Goal: Transaction & Acquisition: Purchase product/service

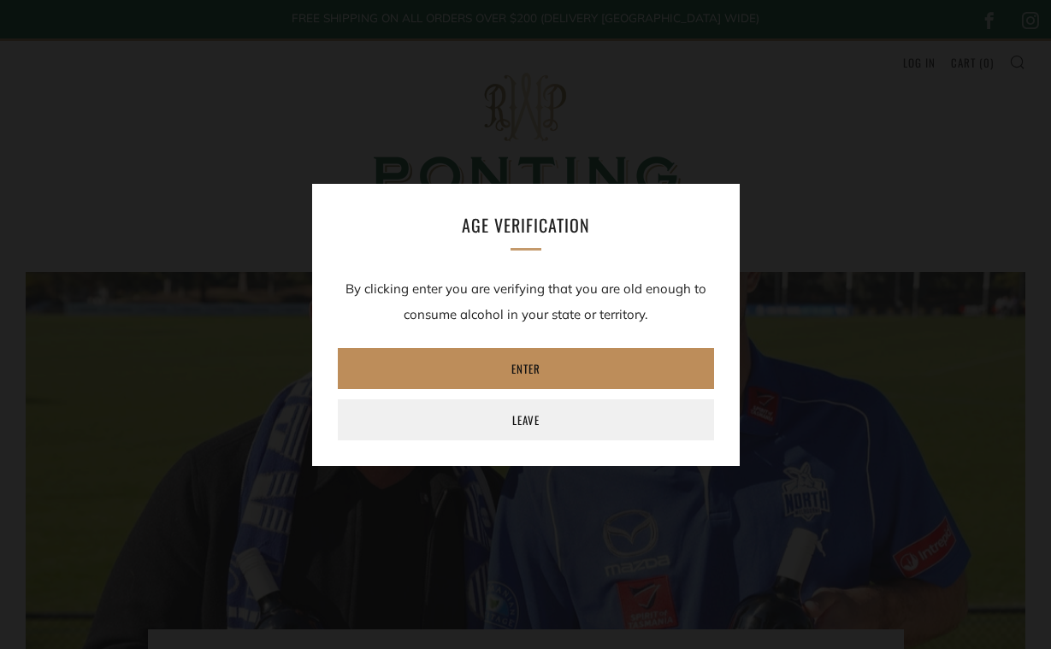
click at [537, 361] on link "Enter" at bounding box center [526, 368] width 376 height 41
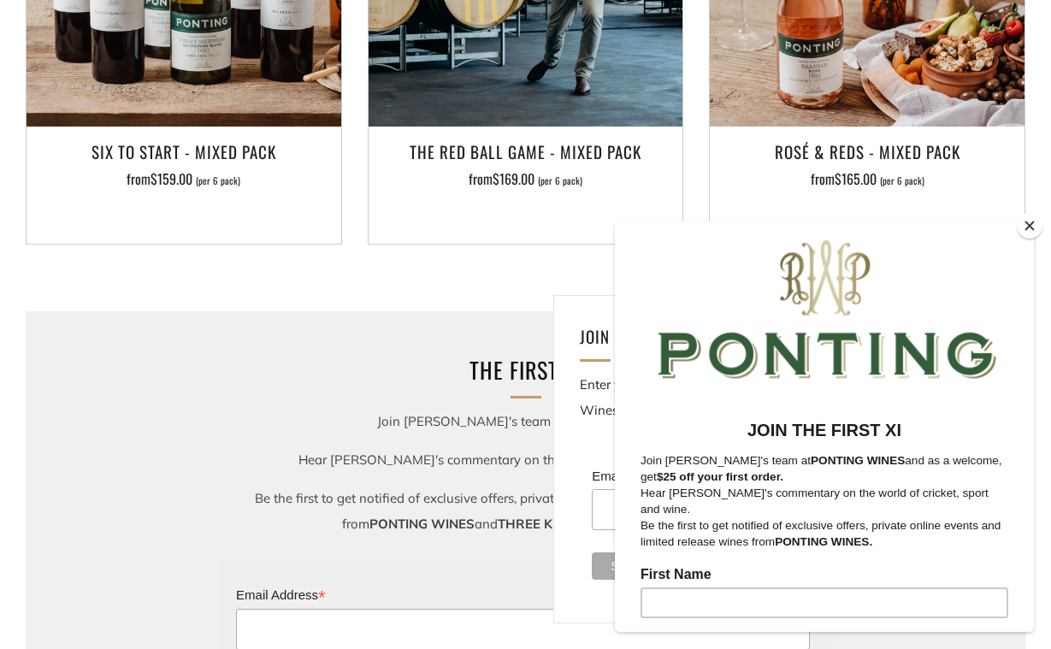
scroll to position [1959, 0]
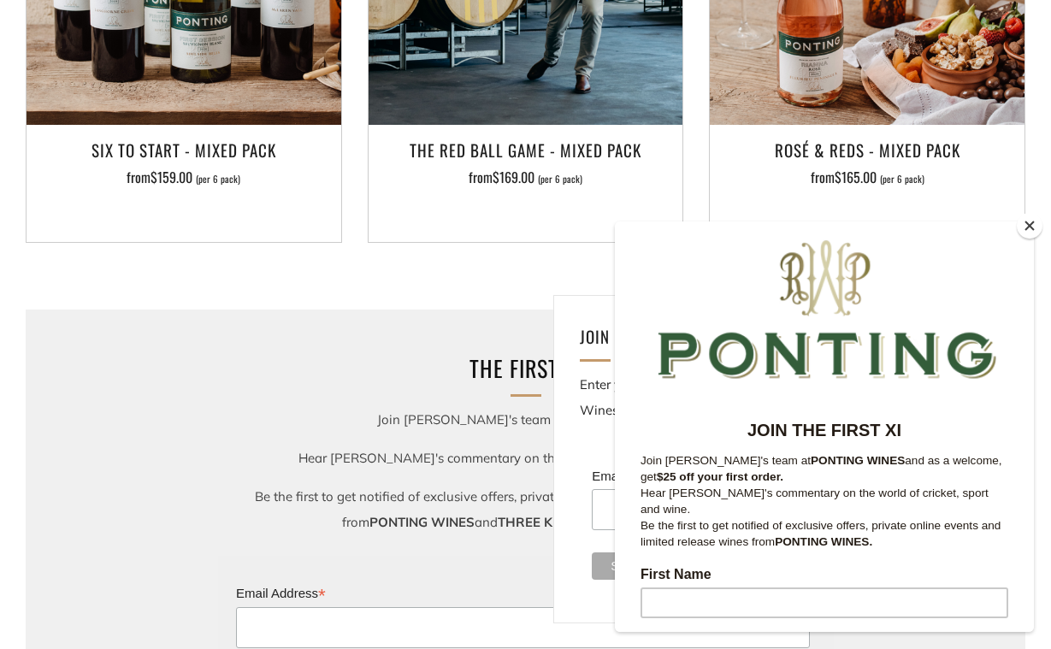
click at [1026, 226] on button "Close" at bounding box center [1029, 226] width 26 height 26
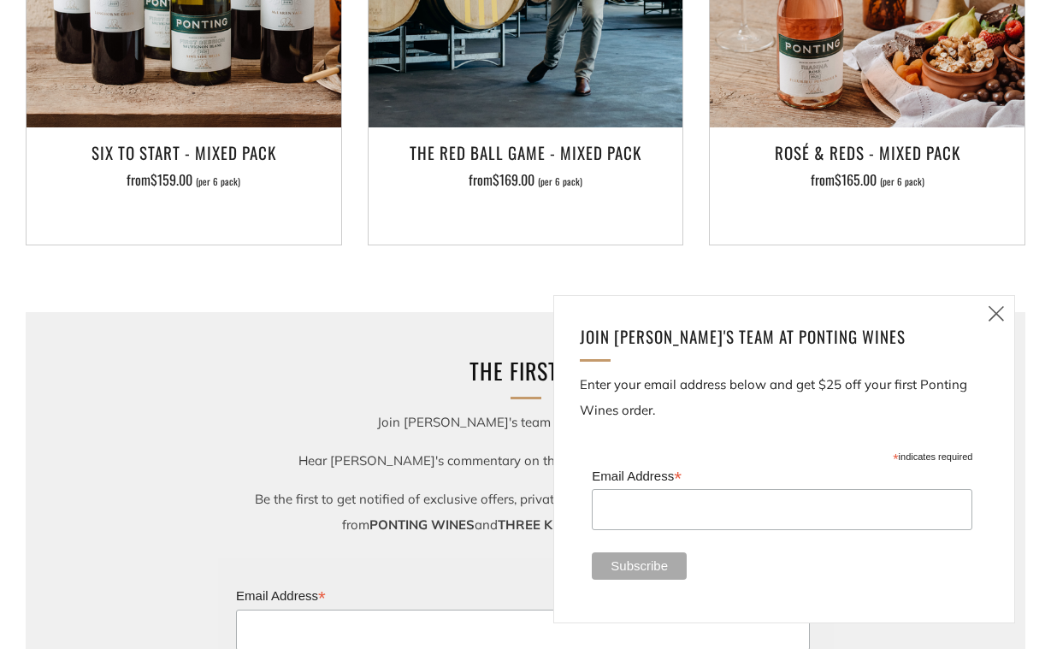
click at [994, 319] on icon at bounding box center [996, 313] width 21 height 21
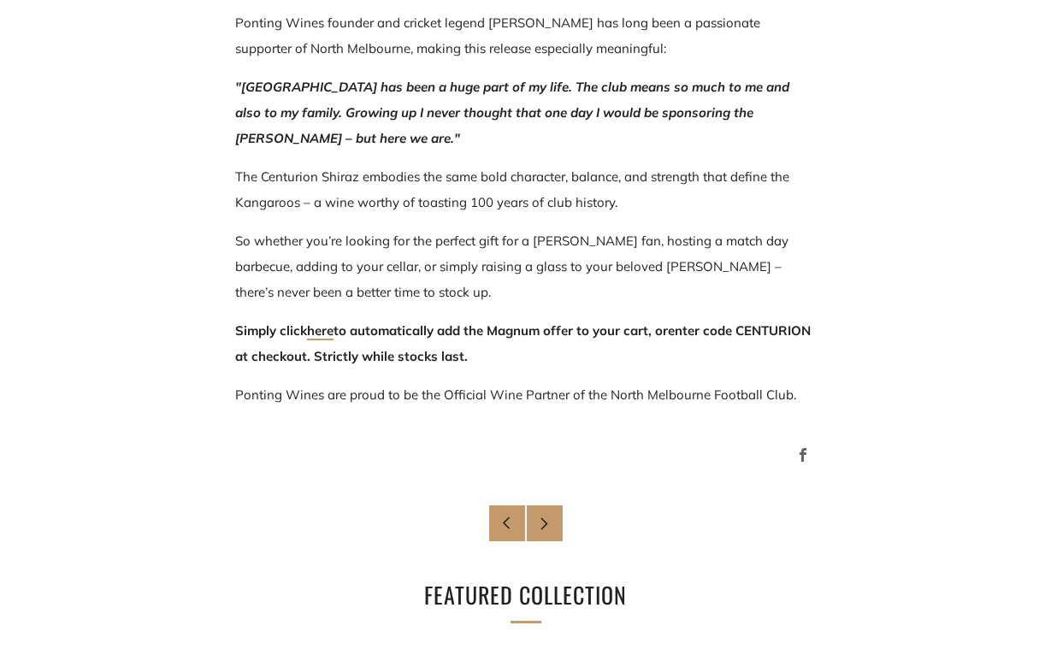
scroll to position [1115, 0]
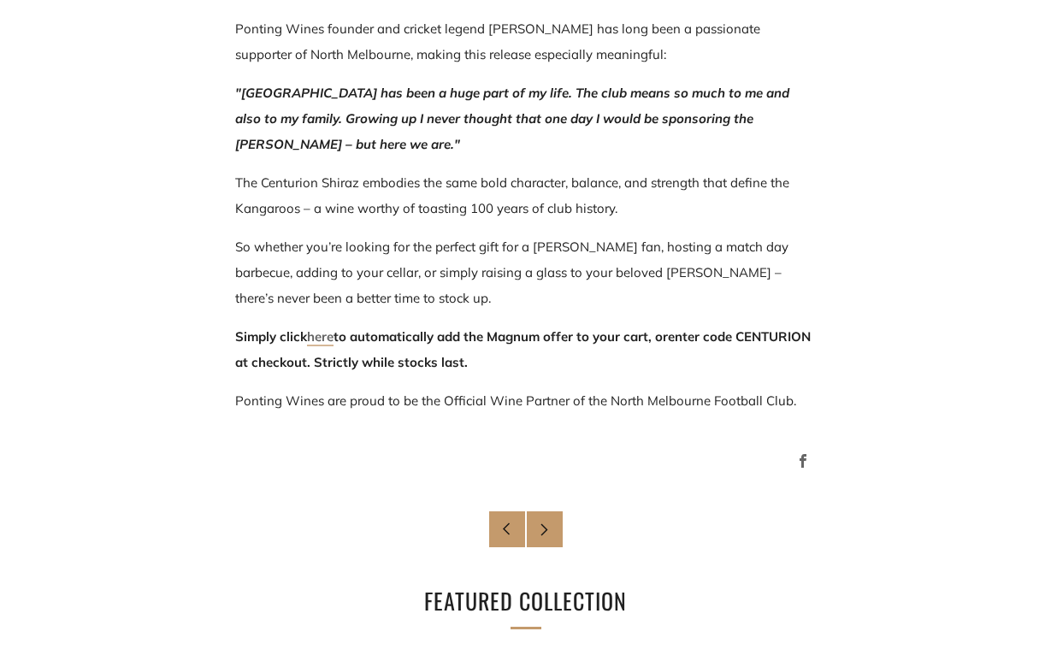
click at [327, 338] on link "here" at bounding box center [320, 337] width 26 height 18
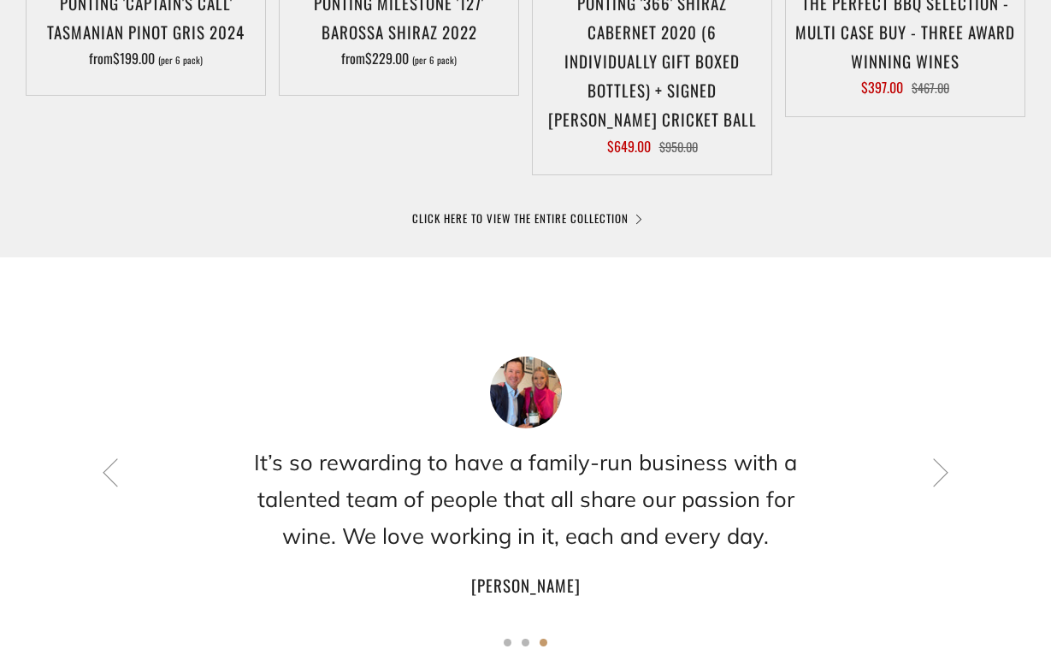
scroll to position [1169, 0]
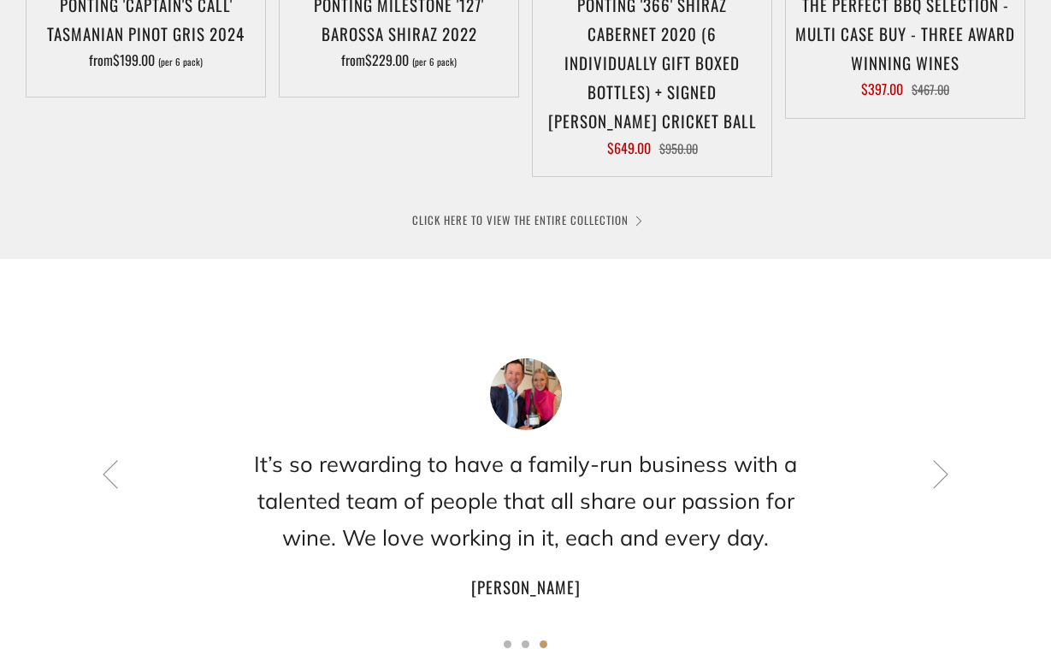
click at [521, 215] on link "CLICK HERE TO VIEW THE ENTIRE COLLECTION" at bounding box center [525, 219] width 227 height 17
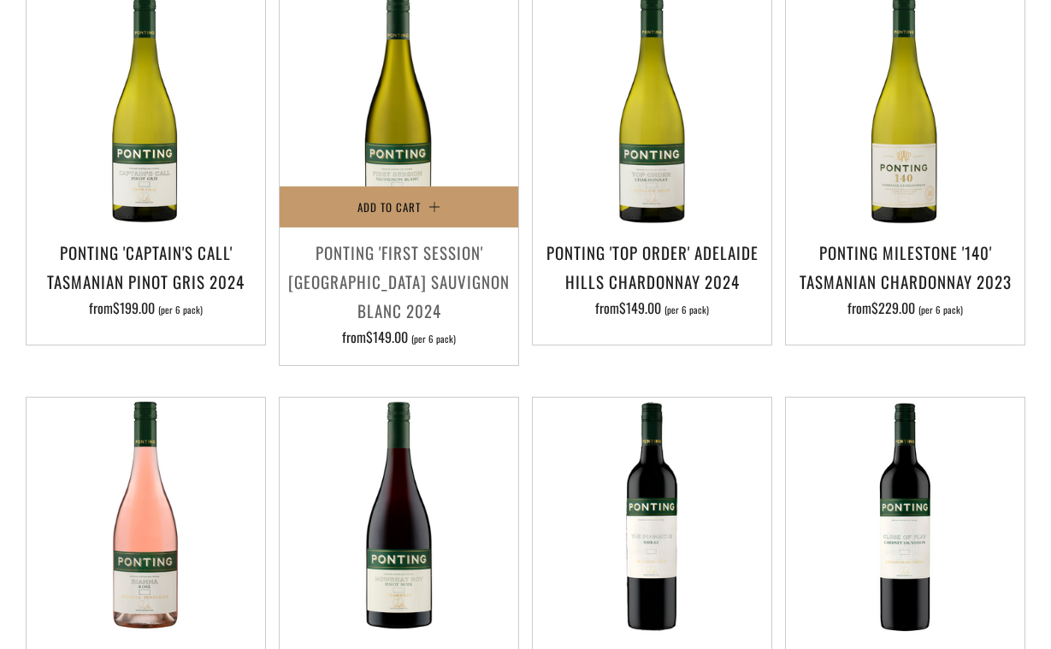
scroll to position [429, 0]
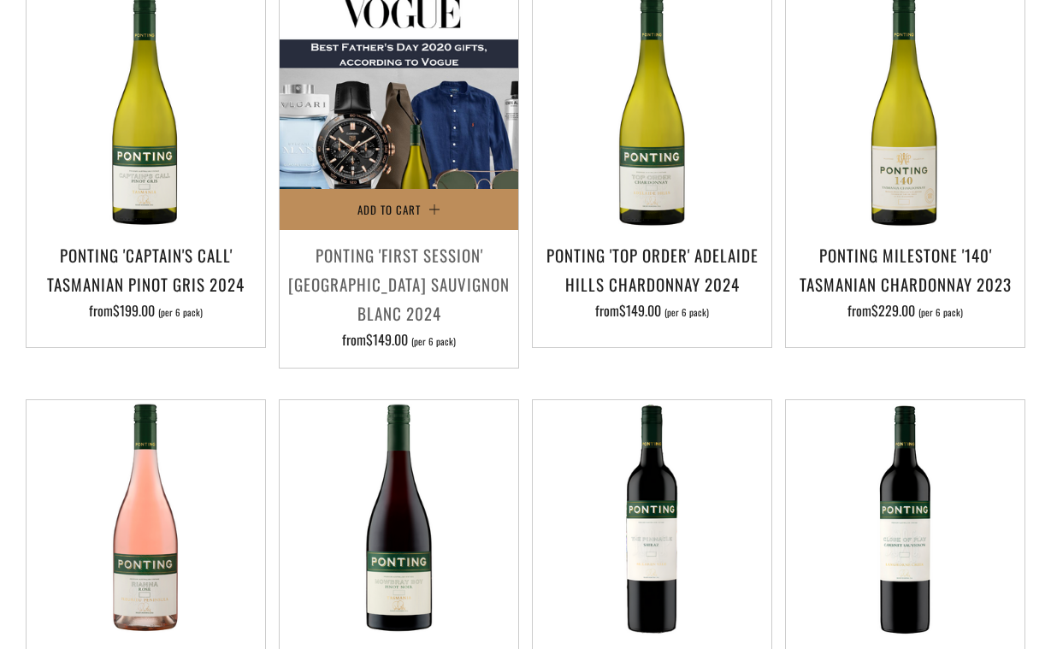
click at [384, 209] on span "Add to Cart" at bounding box center [388, 209] width 63 height 17
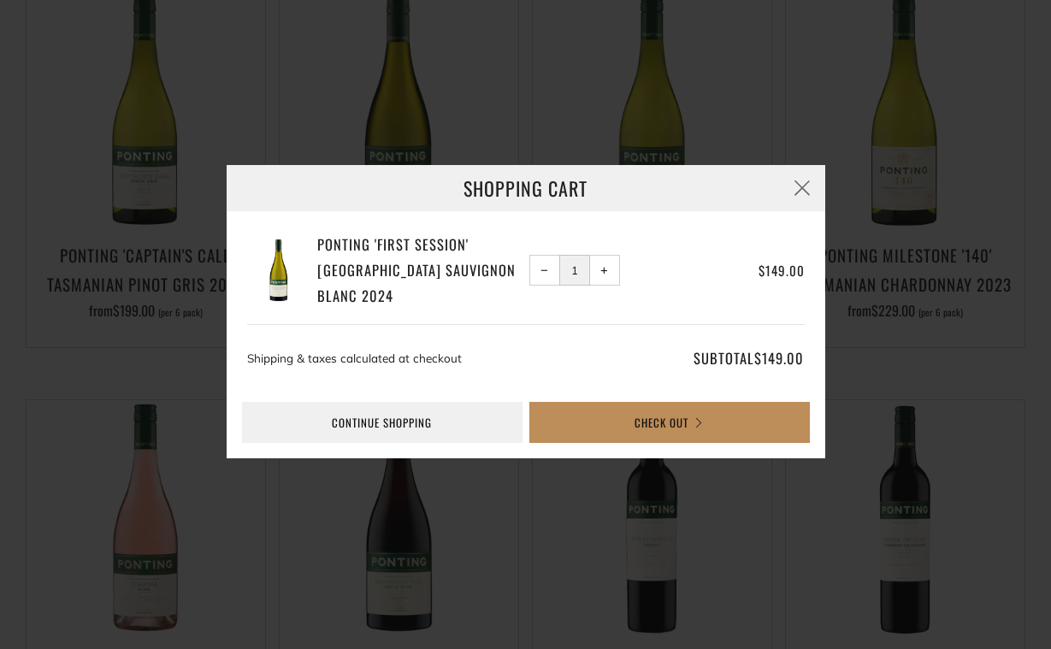
click at [650, 414] on button "Check Out" at bounding box center [669, 422] width 280 height 41
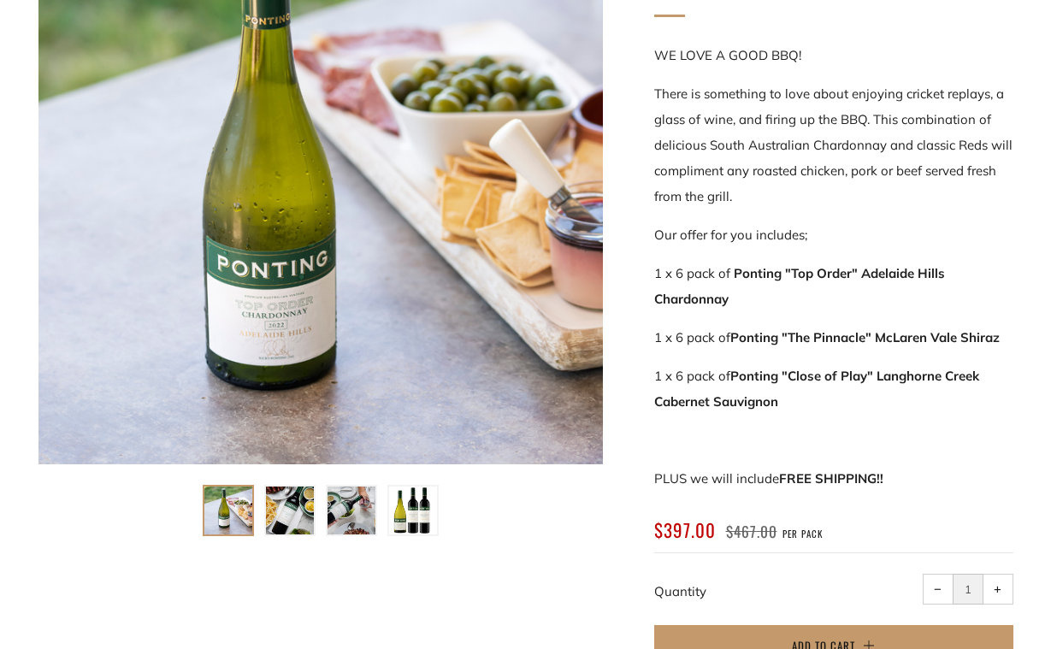
scroll to position [398, 0]
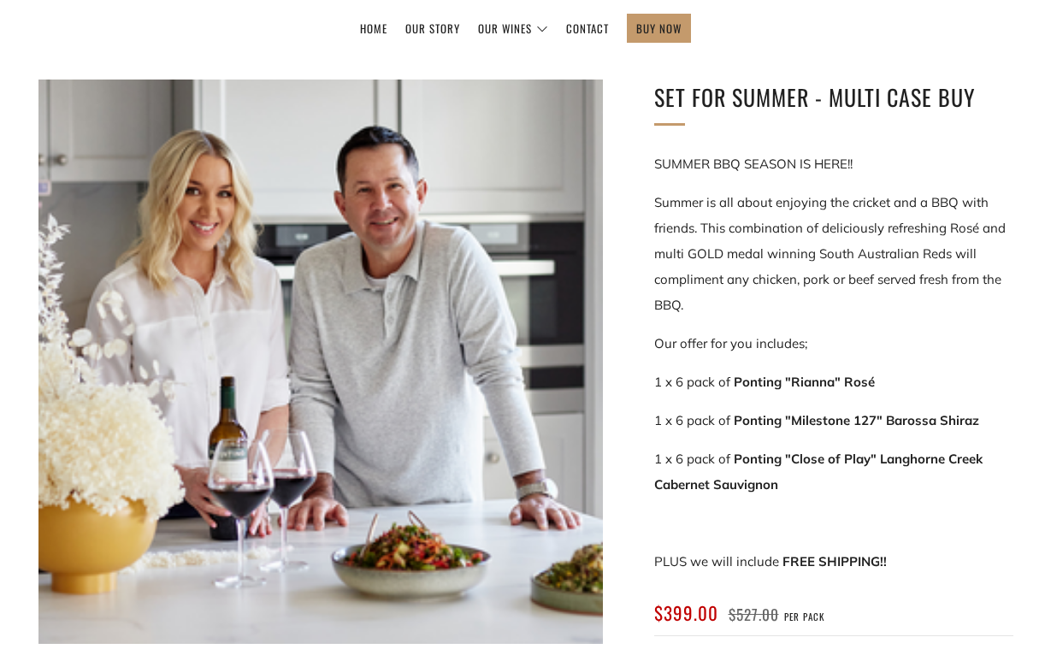
scroll to position [227, 0]
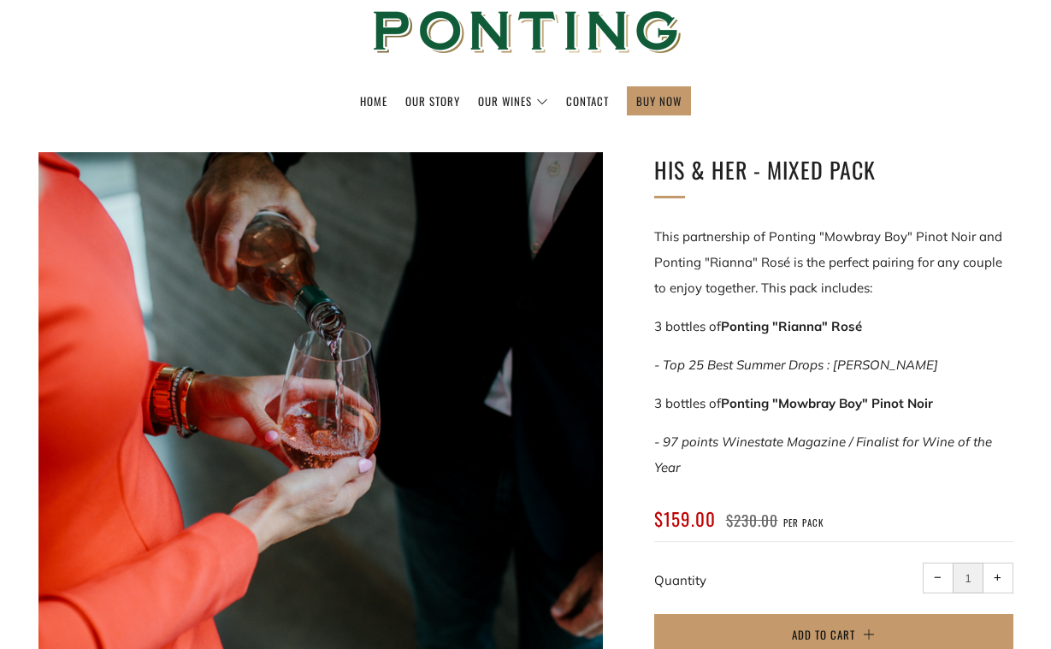
scroll to position [156, 0]
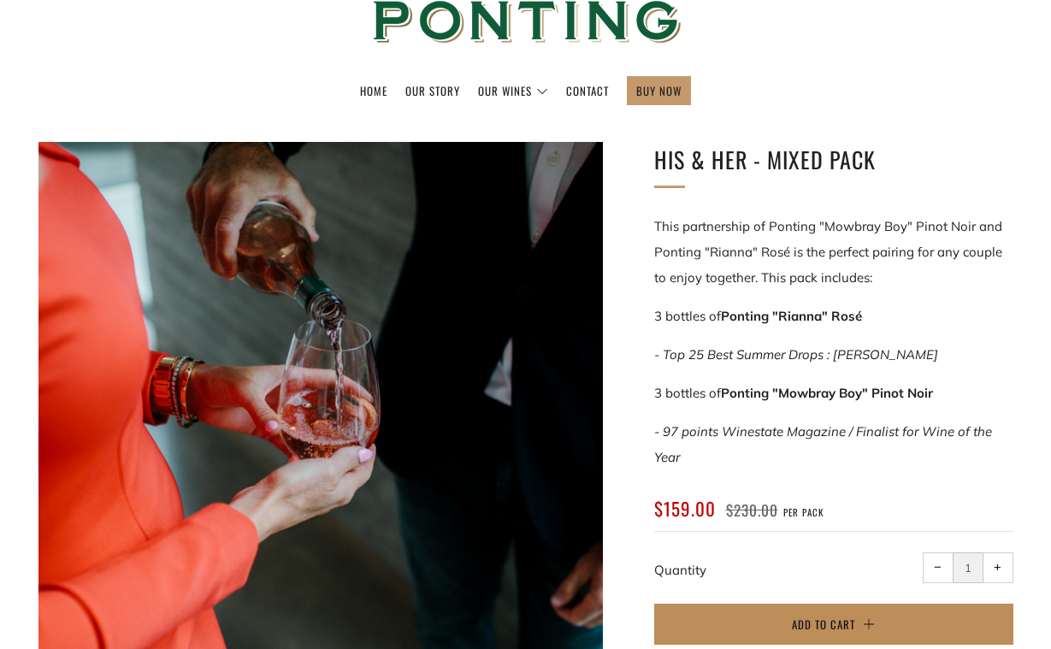
click at [847, 621] on span "Add to Cart" at bounding box center [823, 623] width 63 height 17
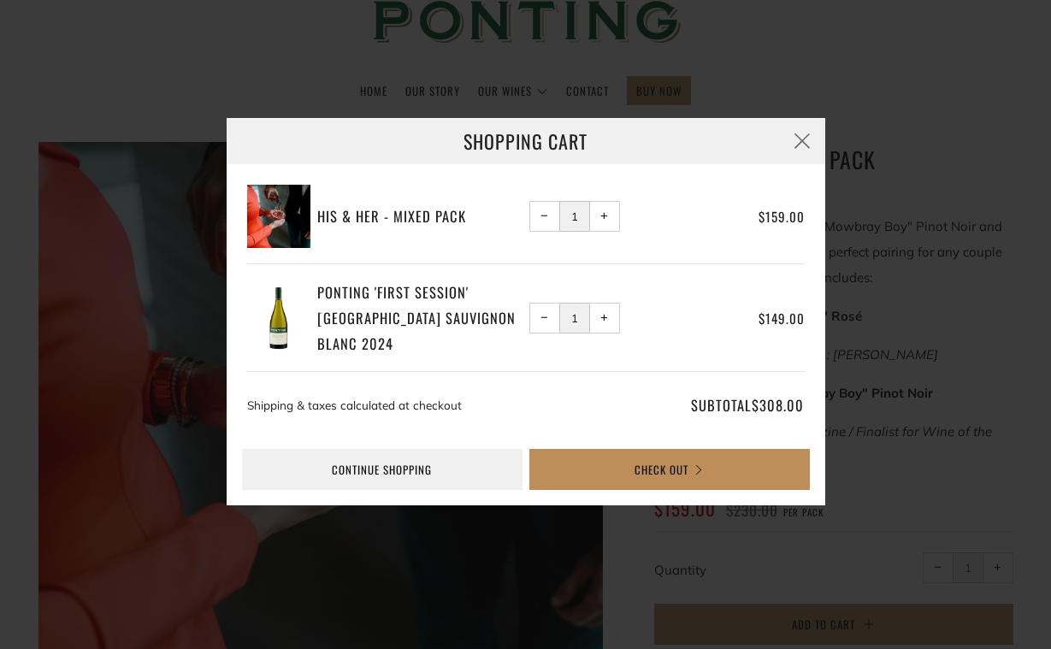
click at [662, 471] on button "Check Out" at bounding box center [669, 469] width 280 height 41
